Goal: Information Seeking & Learning: Learn about a topic

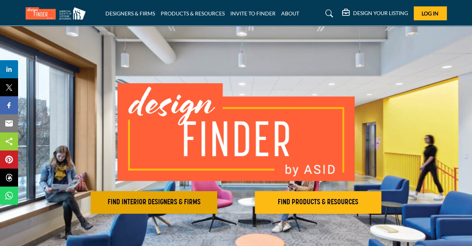
click at [155, 208] on button "FIND INTERIOR DESIGNERS & FIRMS" at bounding box center [154, 202] width 126 height 23
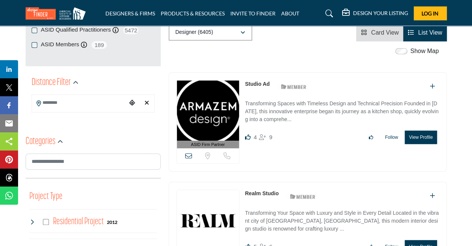
scroll to position [146, 0]
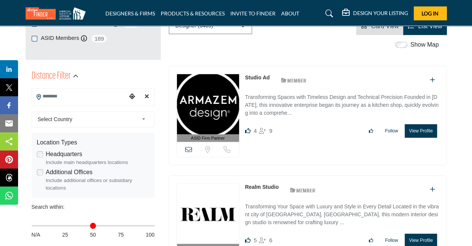
click at [104, 97] on input "Search Location" at bounding box center [79, 96] width 95 height 15
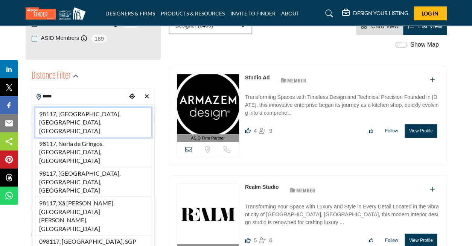
click at [76, 109] on li "98117, Seattle, WA, USA" at bounding box center [93, 123] width 116 height 30
type input "**********"
type input "***"
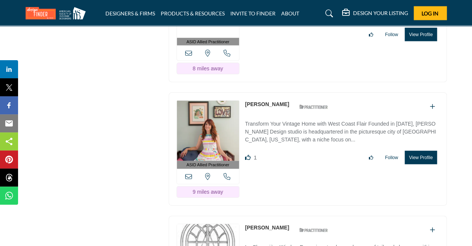
scroll to position [3001, 0]
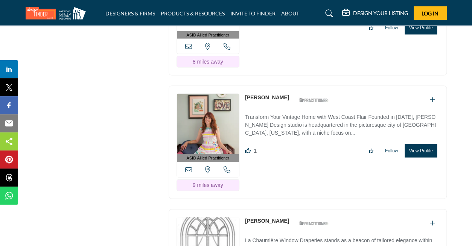
click at [272, 113] on p "Transform Your Vintage Home with West Coast Flair Founded in 2004, Kirk Riley D…" at bounding box center [342, 125] width 194 height 25
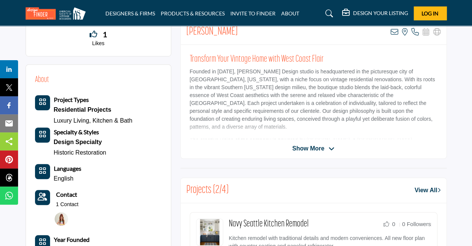
scroll to position [189, 0]
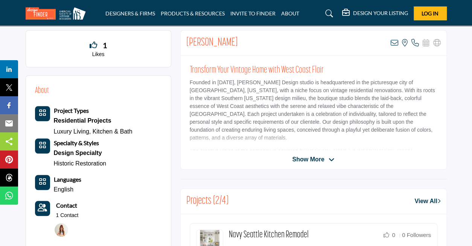
click at [319, 157] on span "Show More" at bounding box center [308, 159] width 32 height 9
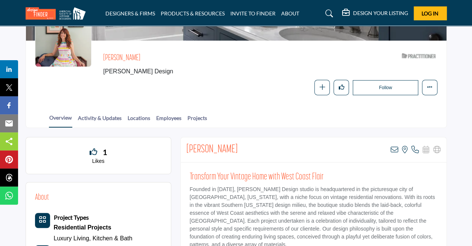
scroll to position [0, 0]
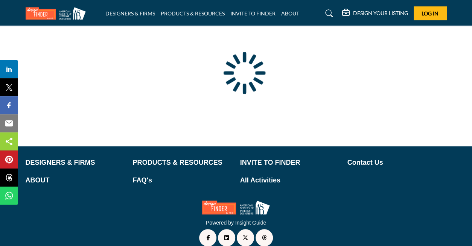
scroll to position [88, 0]
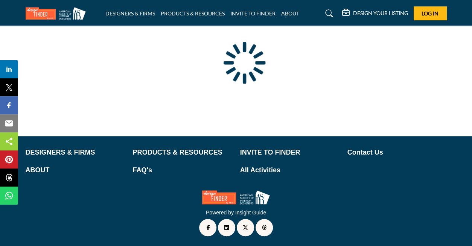
type input "**********"
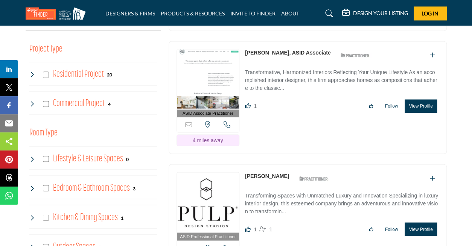
scroll to position [420, 0]
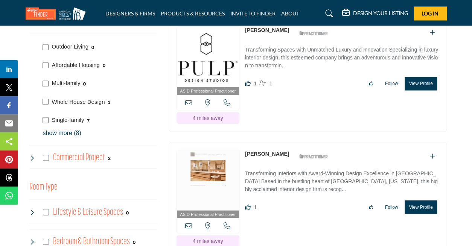
scroll to position [506, 0]
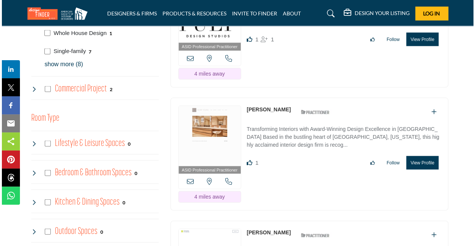
scroll to position [578, 0]
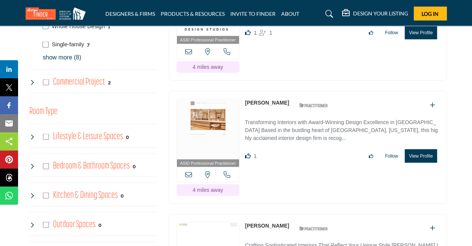
click at [412, 152] on button "View Profile" at bounding box center [420, 156] width 32 height 14
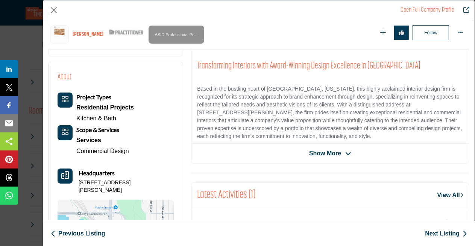
scroll to position [172, 0]
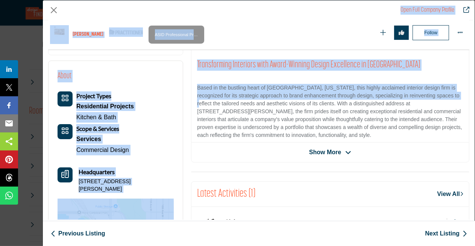
drag, startPoint x: 474, startPoint y: 91, endPoint x: 477, endPoint y: 100, distance: 9.2
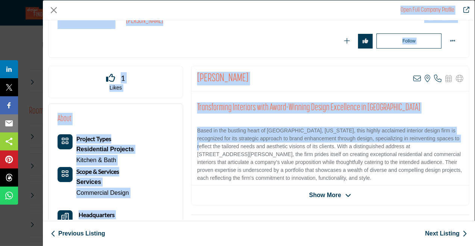
scroll to position [95, 0]
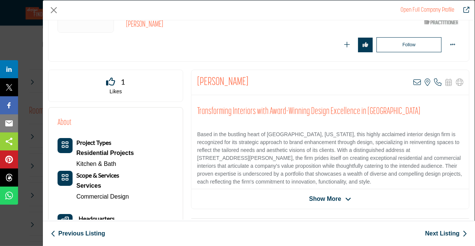
click at [236, 151] on p "Based in the bustling heart of Seattle, Washington, this highly acclaimed inter…" at bounding box center [330, 158] width 266 height 55
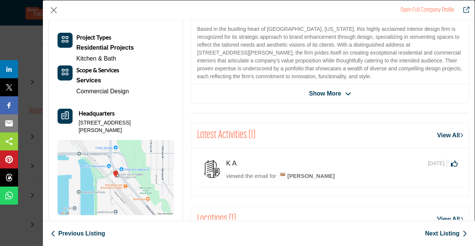
scroll to position [204, 0]
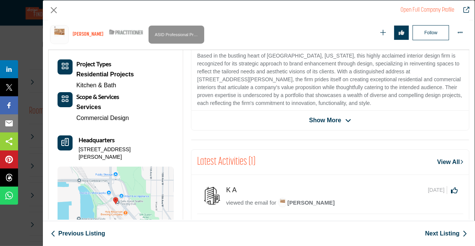
click at [328, 118] on span "Show More" at bounding box center [325, 120] width 32 height 9
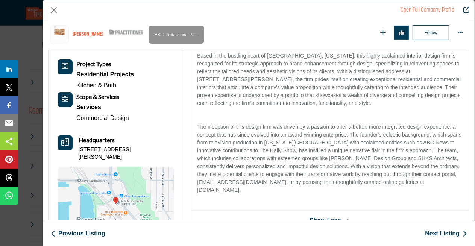
click at [89, 72] on div "Residential Projects" at bounding box center [105, 74] width 58 height 11
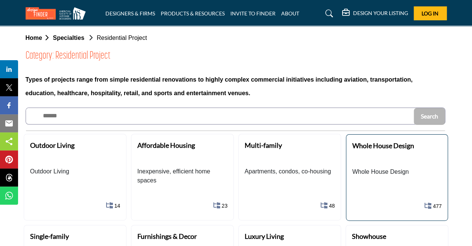
click at [359, 146] on b "Whole House Design" at bounding box center [383, 145] width 62 height 8
